Goal: Check status: Check status

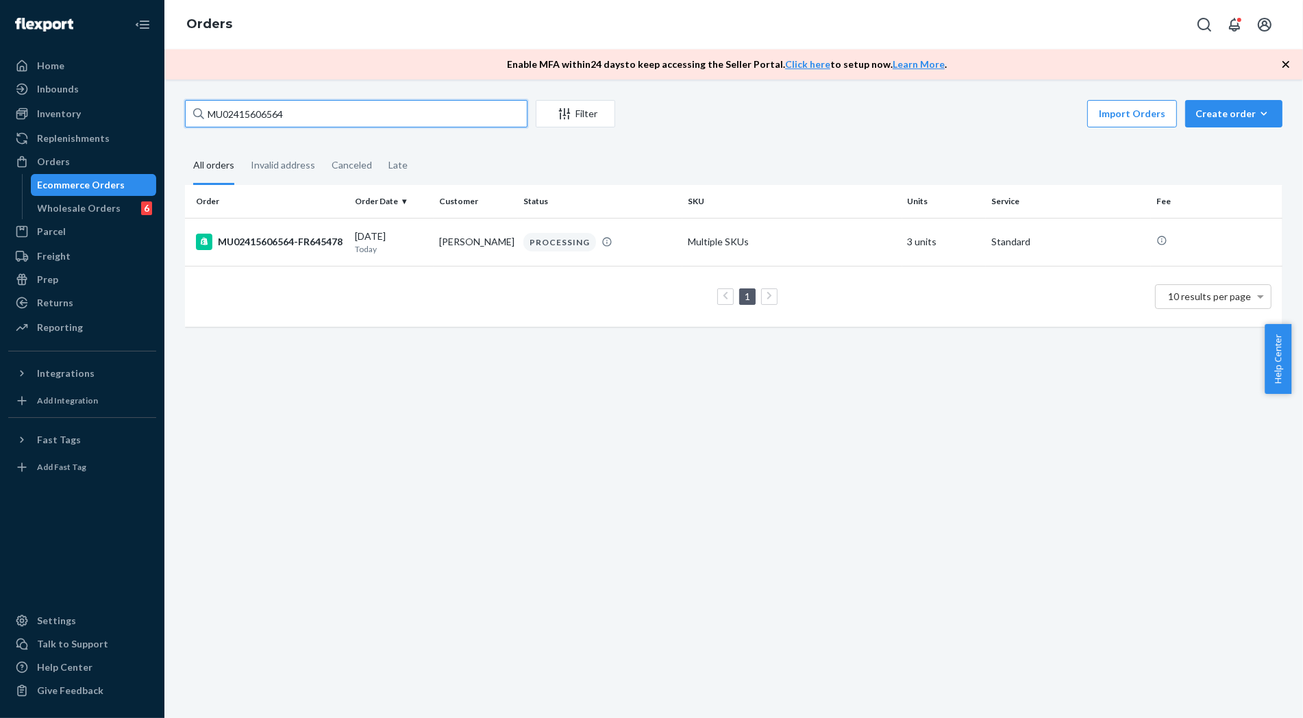
click at [262, 118] on input "MU02415606564" at bounding box center [356, 113] width 343 height 27
type input "MU02415556712"
click at [238, 234] on div "MU02415556712-FR594647" at bounding box center [270, 242] width 148 height 16
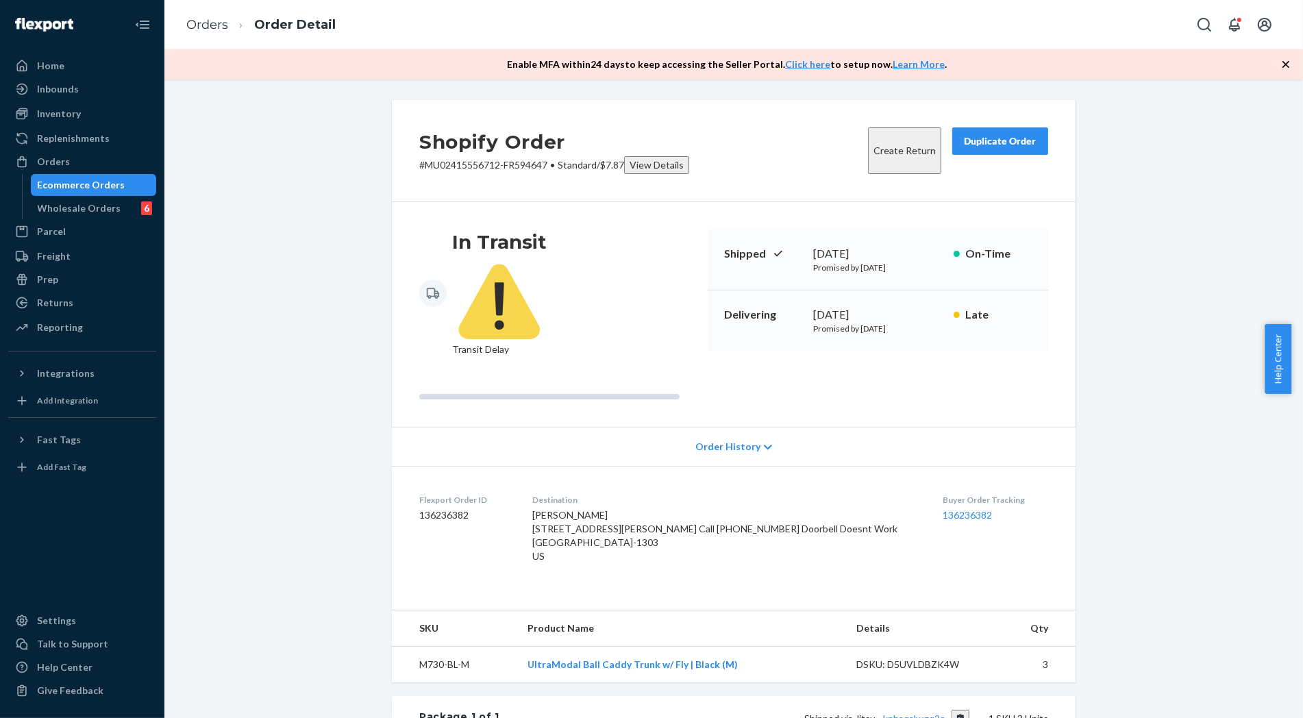
drag, startPoint x: 1207, startPoint y: 521, endPoint x: 1031, endPoint y: 497, distance: 177.6
click at [1203, 521] on div "Shopify Order # MU02415556712-FR594647 • Standard / $7.87 View Details Create R…" at bounding box center [734, 545] width 1118 height 891
click at [312, 591] on div "Shopify Order # MU02415556712-FR594647 • Standard / $7.87 View Details Create R…" at bounding box center [734, 545] width 1118 height 891
drag, startPoint x: 1112, startPoint y: 313, endPoint x: 1081, endPoint y: 292, distance: 37.4
click at [1104, 309] on div "Shopify Order # MU02415556712-FR594647 • Standard / $7.87 View Details Create R…" at bounding box center [734, 545] width 1118 height 891
